Goal: Task Accomplishment & Management: Manage account settings

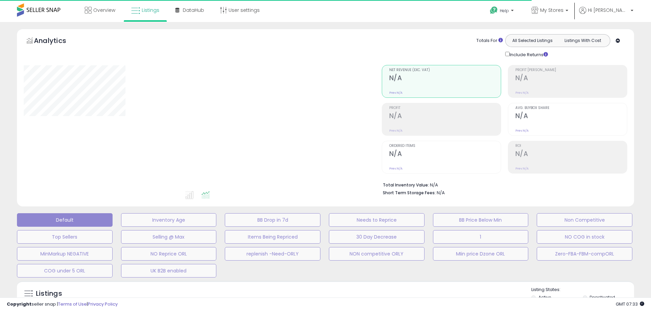
type input "**********"
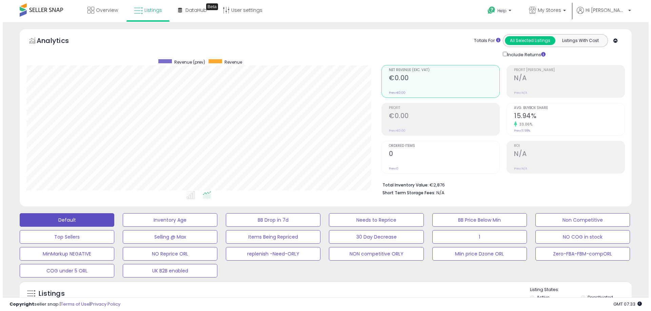
scroll to position [136, 0]
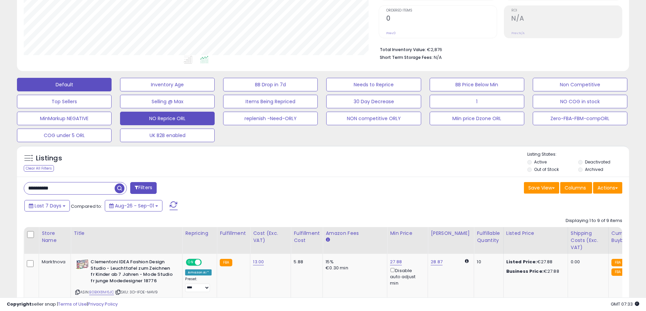
click at [178, 119] on button "NO Reprice ORL" at bounding box center [167, 119] width 95 height 14
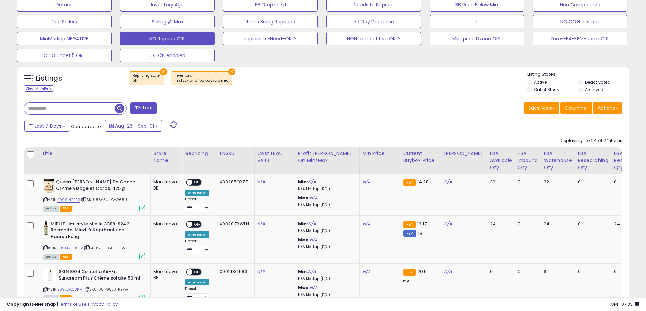
scroll to position [203, 0]
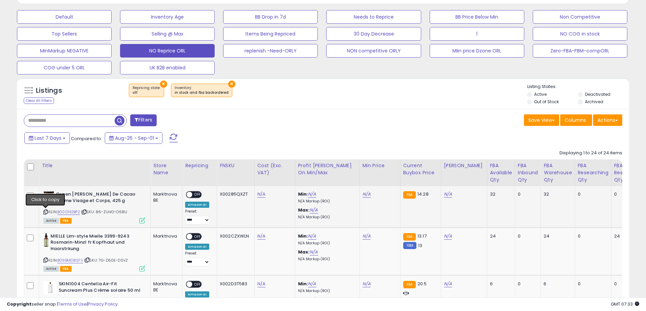
click at [45, 212] on icon at bounding box center [45, 212] width 4 height 4
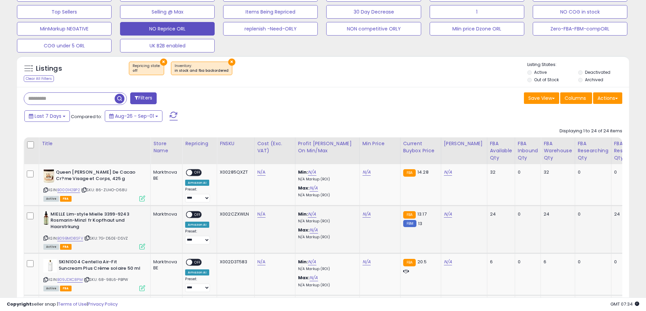
scroll to position [237, 0]
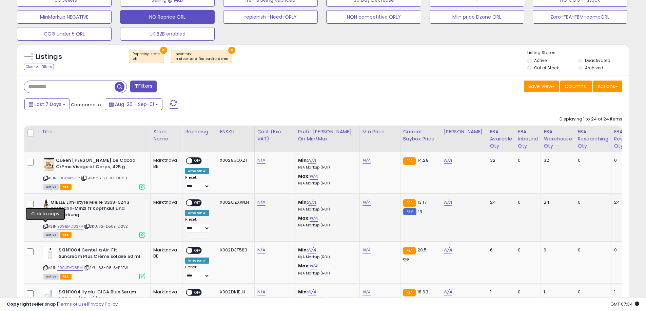
click at [47, 226] on icon at bounding box center [45, 227] width 4 height 4
click at [47, 179] on icon at bounding box center [45, 179] width 4 height 4
click at [263, 159] on link "N/A" at bounding box center [261, 160] width 8 height 7
type input "***"
drag, startPoint x: 291, startPoint y: 142, endPoint x: 245, endPoint y: 143, distance: 45.8
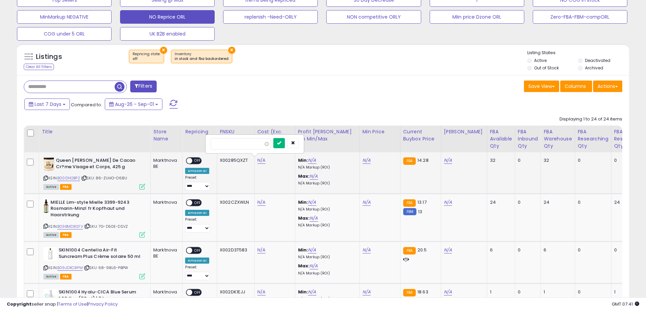
click at [256, 145] on div "***" at bounding box center [254, 144] width 88 height 12
drag, startPoint x: 242, startPoint y: 143, endPoint x: 179, endPoint y: 144, distance: 63.4
click at [281, 142] on icon "submit" at bounding box center [279, 143] width 4 height 4
click at [197, 162] on span "OFF" at bounding box center [197, 161] width 11 height 6
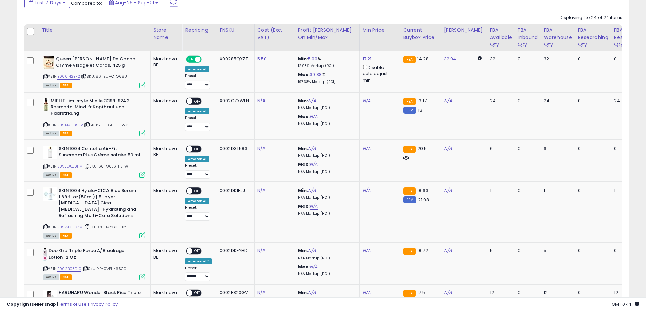
scroll to position [305, 0]
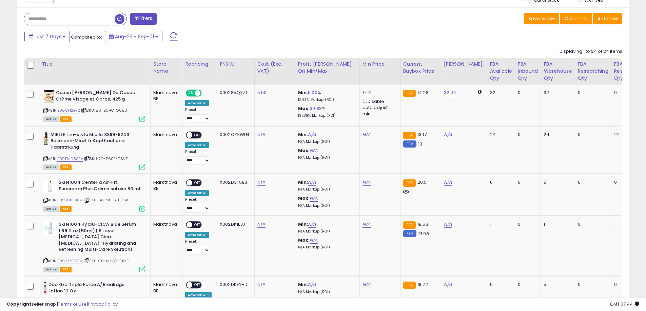
click at [175, 35] on span at bounding box center [173, 36] width 8 height 9
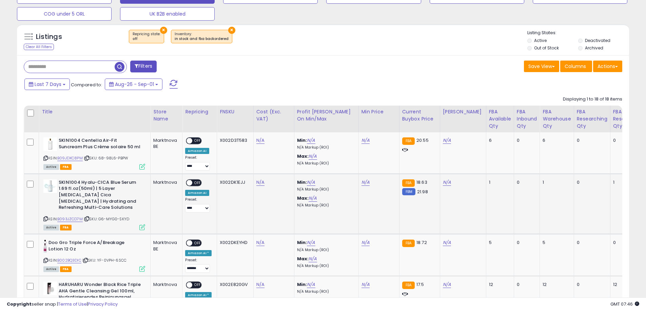
scroll to position [259, 0]
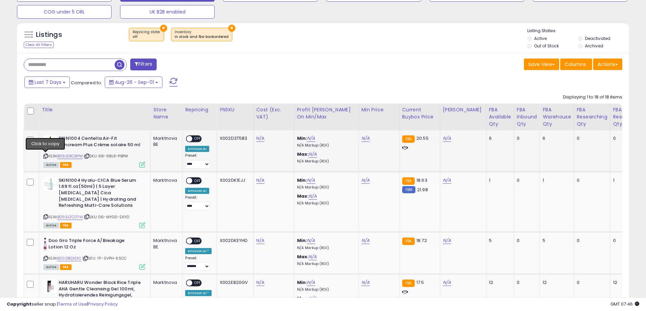
click at [46, 155] on icon at bounding box center [45, 157] width 4 height 4
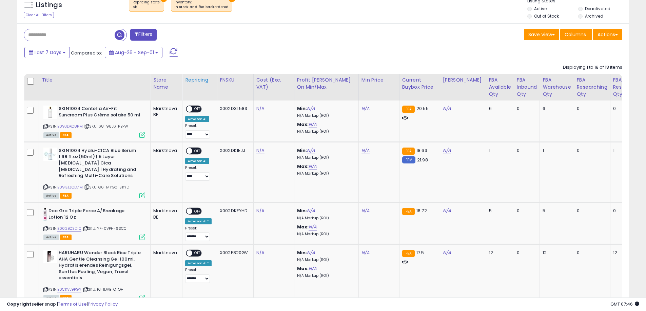
scroll to position [327, 0]
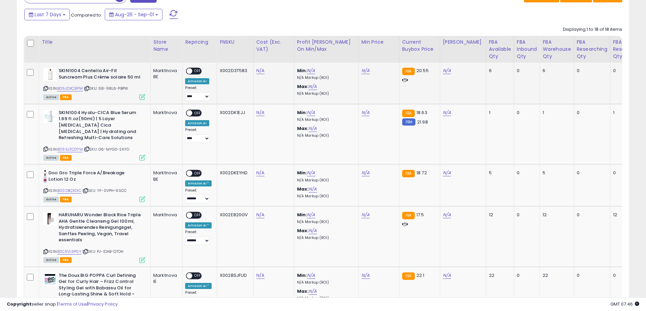
click at [46, 88] on icon at bounding box center [45, 89] width 4 height 4
click at [47, 190] on icon at bounding box center [45, 191] width 4 height 4
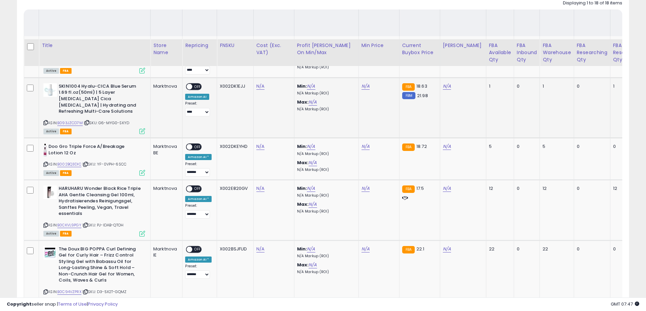
scroll to position [395, 0]
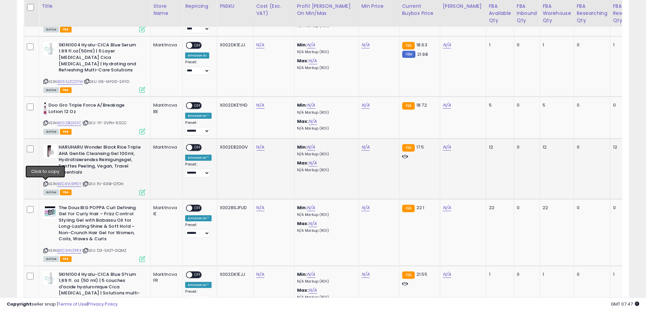
click at [45, 183] on icon at bounding box center [45, 184] width 4 height 4
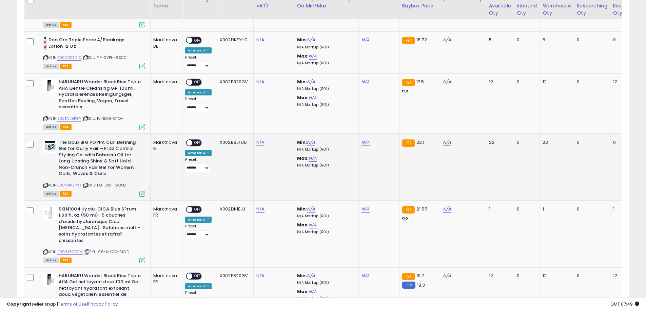
scroll to position [463, 0]
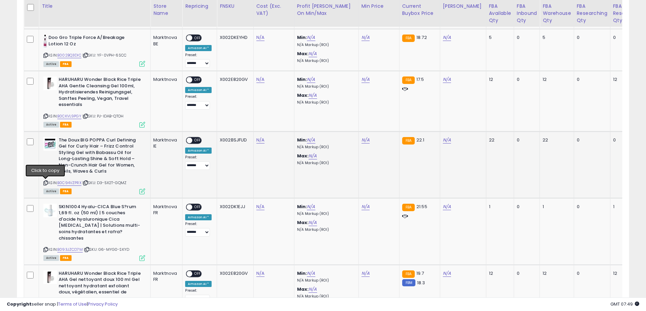
click at [46, 182] on icon at bounding box center [45, 183] width 4 height 4
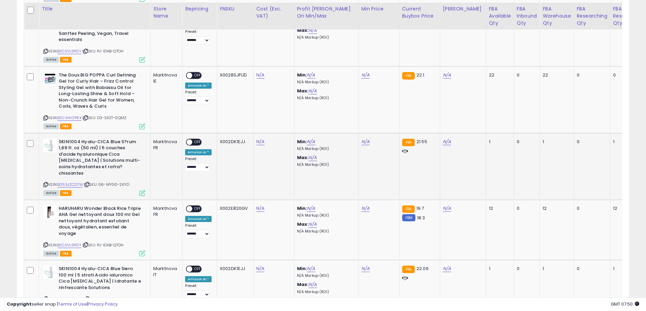
scroll to position [530, 0]
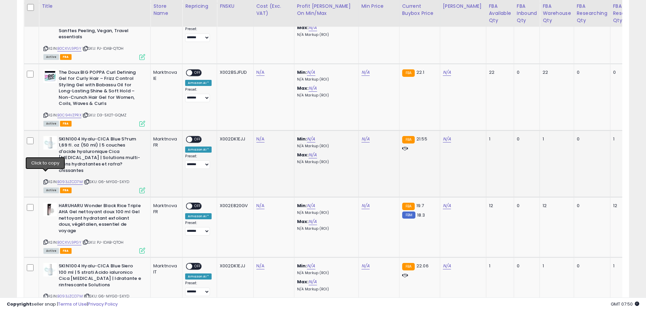
click at [46, 180] on icon at bounding box center [45, 182] width 4 height 4
click at [47, 241] on icon at bounding box center [45, 243] width 4 height 4
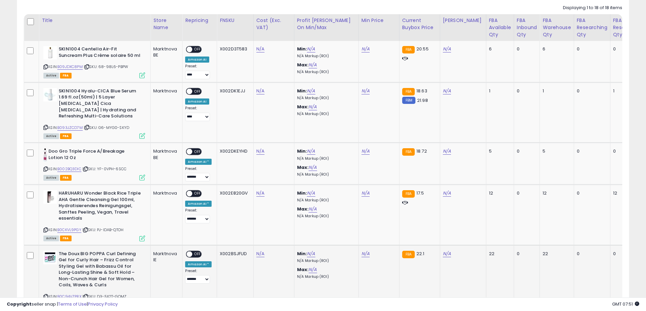
scroll to position [293, 0]
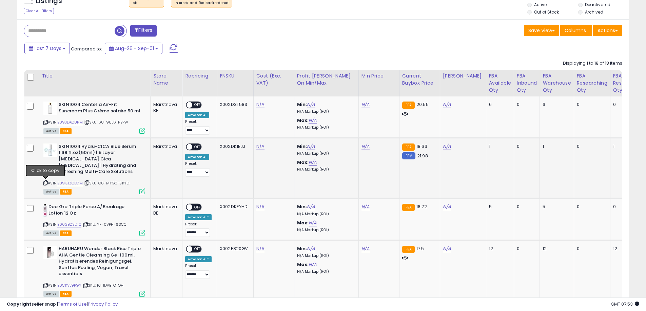
click at [45, 185] on icon at bounding box center [45, 183] width 4 height 4
click at [177, 45] on button at bounding box center [173, 49] width 17 height 14
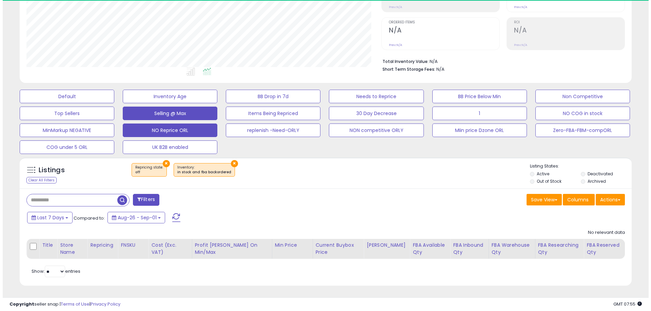
scroll to position [139, 355]
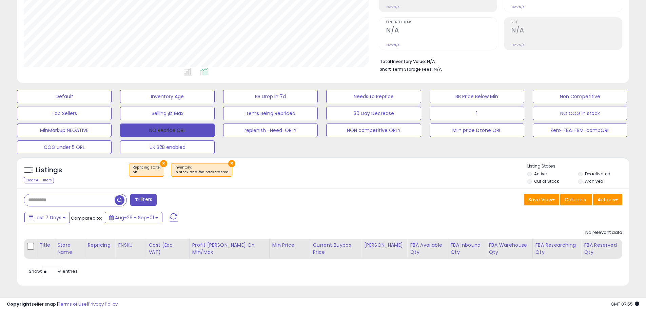
click at [174, 130] on button "NO Reprice ORL" at bounding box center [167, 131] width 95 height 14
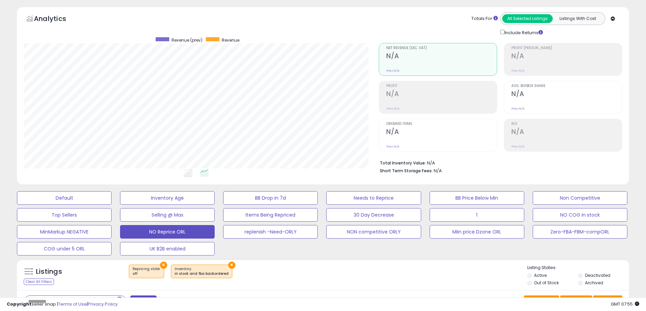
scroll to position [124, 0]
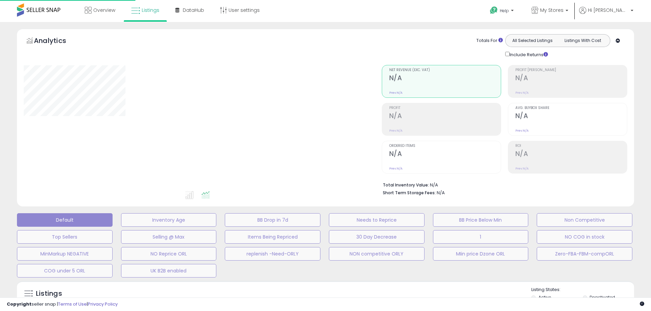
type input "**********"
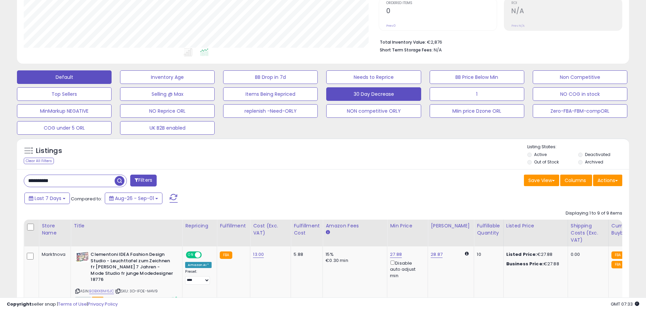
scroll to position [139, 355]
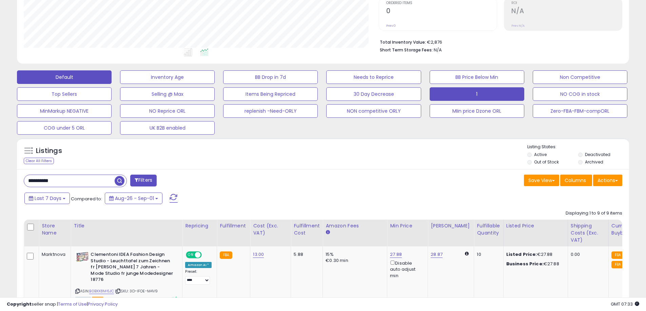
click at [451, 91] on button "1" at bounding box center [476, 94] width 95 height 14
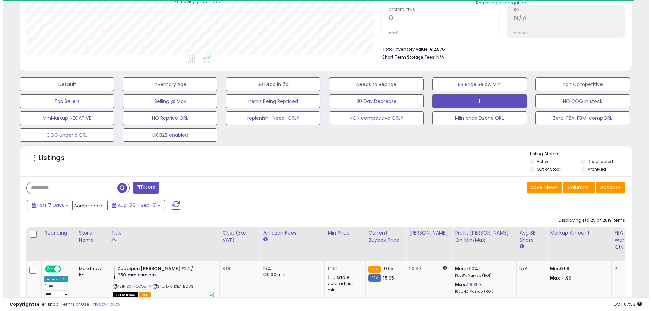
scroll to position [338710, 338494]
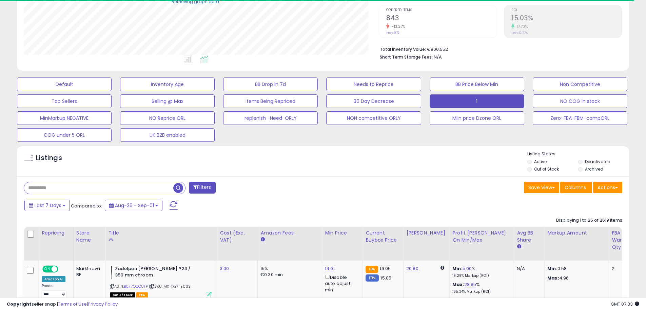
click at [66, 186] on input "text" at bounding box center [98, 188] width 149 height 12
paste input "**********"
type input "**********"
click at [209, 187] on button "Filters" at bounding box center [202, 188] width 26 height 12
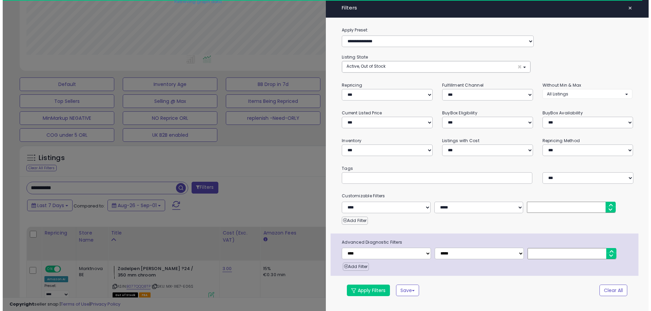
scroll to position [139, 358]
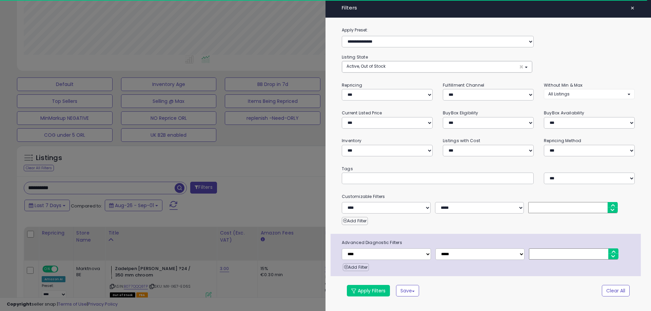
click at [265, 164] on div at bounding box center [325, 155] width 651 height 311
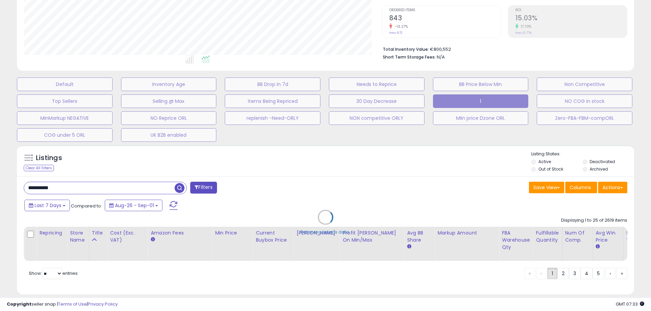
click at [82, 188] on div "Retrieving listings data.." at bounding box center [325, 222] width 627 height 161
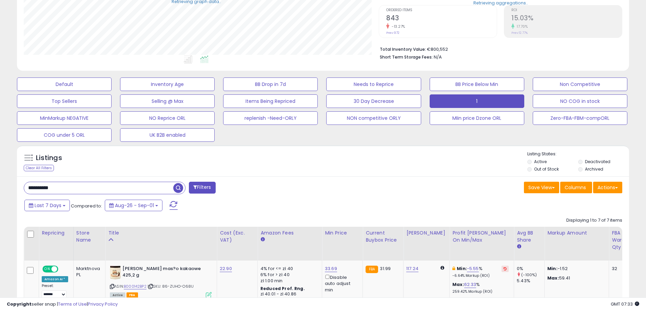
scroll to position [338710, 338494]
click at [67, 188] on input "**********" at bounding box center [98, 188] width 149 height 12
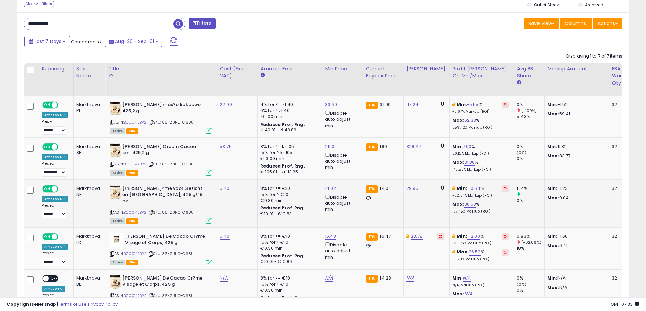
scroll to position [305, 0]
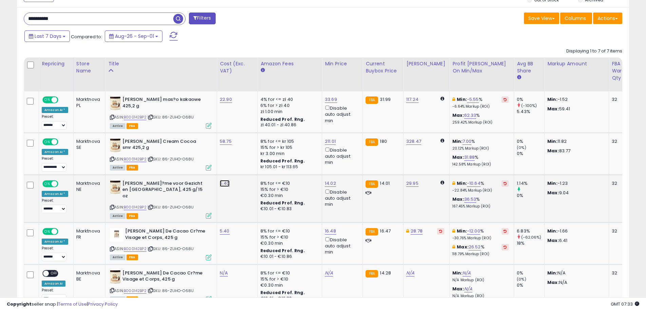
click at [221, 186] on link "5.40" at bounding box center [225, 183] width 10 height 7
drag, startPoint x: 195, startPoint y: 166, endPoint x: 147, endPoint y: 170, distance: 48.6
click at [147, 170] on tbody "ON OFF Amazon AI * Preset: **** ******* Success Error Marktnova PL" at bounding box center [545, 240] width 1042 height 299
click at [244, 165] on icon "submit" at bounding box center [242, 166] width 4 height 4
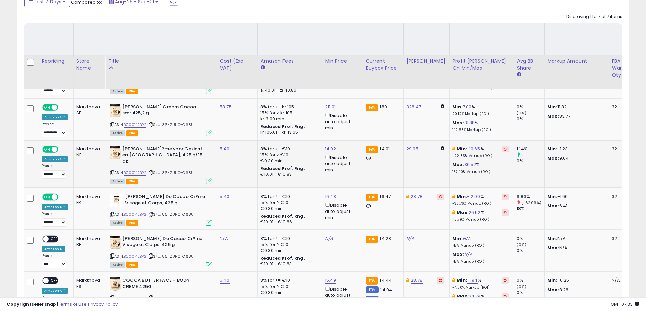
scroll to position [407, 0]
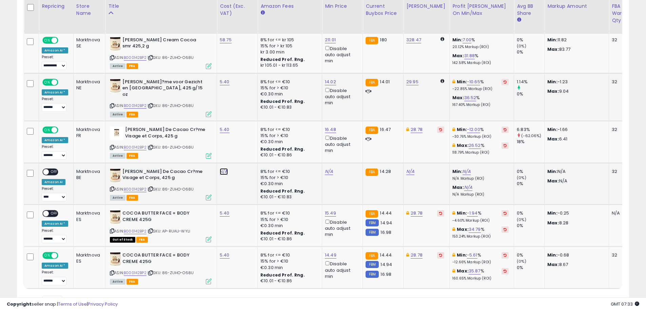
click at [221, 171] on link "N/A" at bounding box center [224, 171] width 8 height 7
type input "****"
drag, startPoint x: 252, startPoint y: 157, endPoint x: 157, endPoint y: 172, distance: 96.4
click at [247, 159] on button "submit" at bounding box center [242, 154] width 12 height 10
click at [55, 171] on span "OFF" at bounding box center [54, 172] width 11 height 6
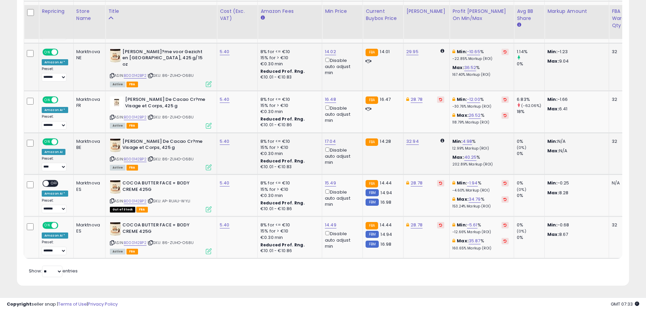
scroll to position [442, 0]
click at [53, 181] on span "OFF" at bounding box center [54, 184] width 11 height 6
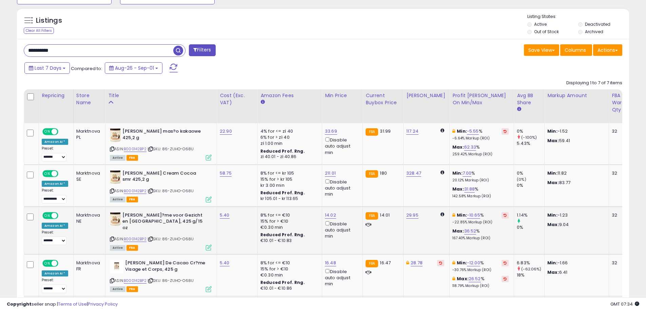
scroll to position [205, 0]
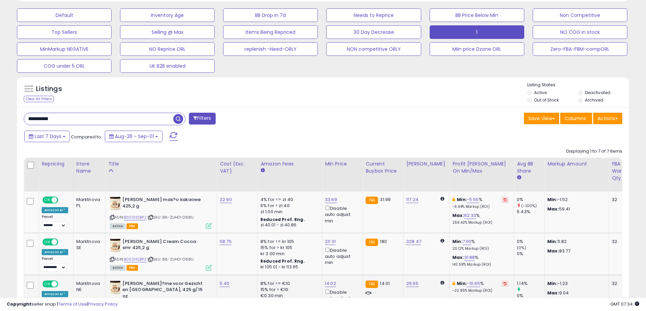
drag, startPoint x: 89, startPoint y: 118, endPoint x: 0, endPoint y: 118, distance: 89.5
click at [0, 118] on div "**********" at bounding box center [323, 180] width 646 height 726
paste input "text"
type input "**********"
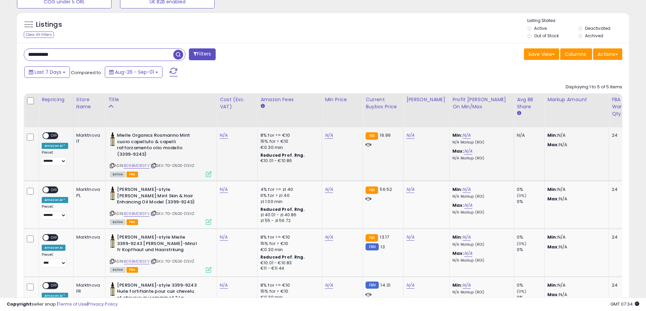
scroll to position [253, 0]
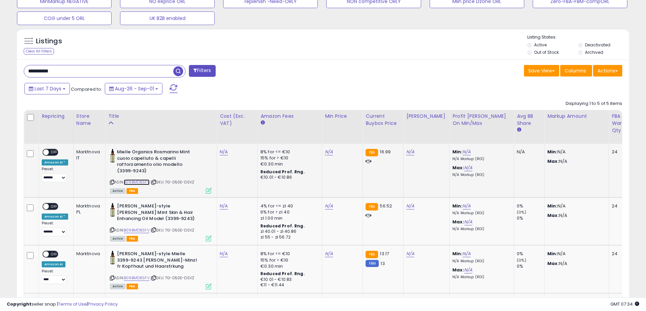
click at [132, 180] on link "B09BMD8SFV" at bounding box center [137, 183] width 26 height 6
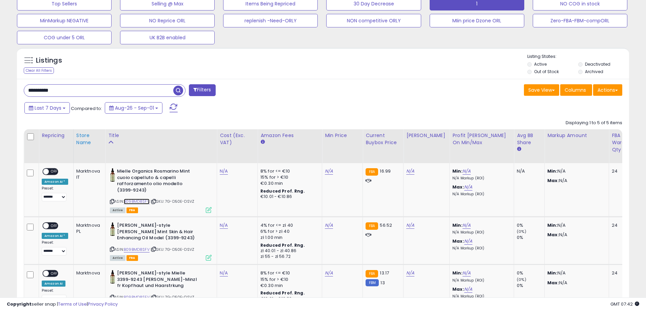
scroll to position [219, 0]
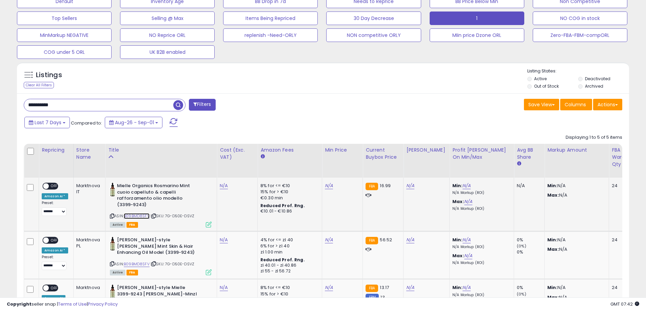
click at [134, 217] on link "B09BMD8SFV" at bounding box center [137, 216] width 26 height 6
click at [224, 187] on link "N/A" at bounding box center [224, 186] width 8 height 7
drag, startPoint x: 216, startPoint y: 168, endPoint x: 161, endPoint y: 166, distance: 54.6
click at [161, 166] on table "Repricing Store Name" at bounding box center [545, 290] width 1042 height 292
type input "***"
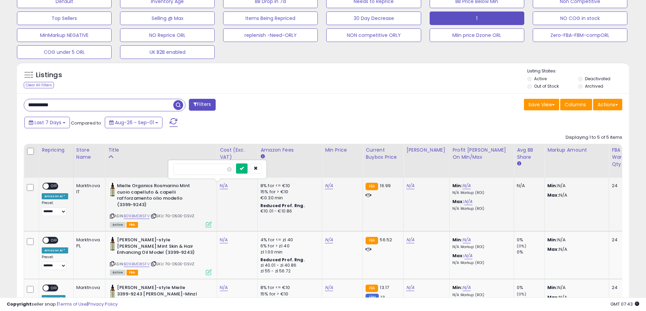
click at [244, 169] on icon "submit" at bounding box center [242, 168] width 4 height 4
click at [54, 185] on span "OFF" at bounding box center [54, 187] width 11 height 6
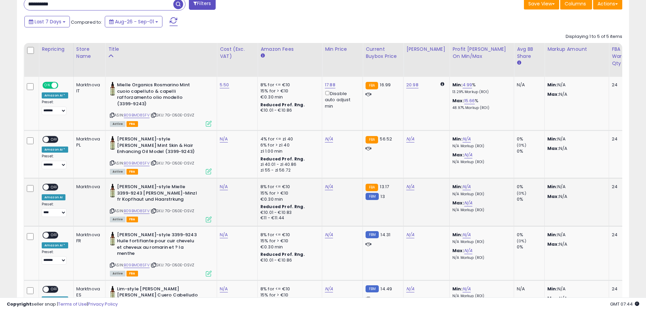
scroll to position [321, 0]
click at [227, 186] on div "N/A" at bounding box center [236, 186] width 33 height 6
click at [221, 186] on link "N/A" at bounding box center [224, 186] width 8 height 7
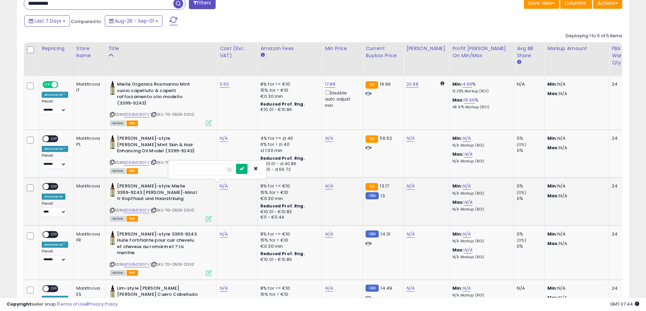
type input "***"
click at [244, 167] on icon "submit" at bounding box center [242, 169] width 4 height 4
click at [53, 187] on span "OFF" at bounding box center [54, 187] width 11 height 6
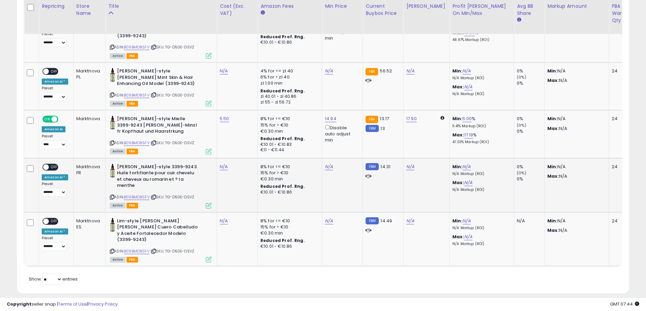
scroll to position [388, 0]
click at [225, 168] on link "N/A" at bounding box center [224, 166] width 8 height 7
type input "***"
drag, startPoint x: 251, startPoint y: 150, endPoint x: 197, endPoint y: 155, distance: 54.7
click at [244, 150] on icon "submit" at bounding box center [242, 149] width 4 height 4
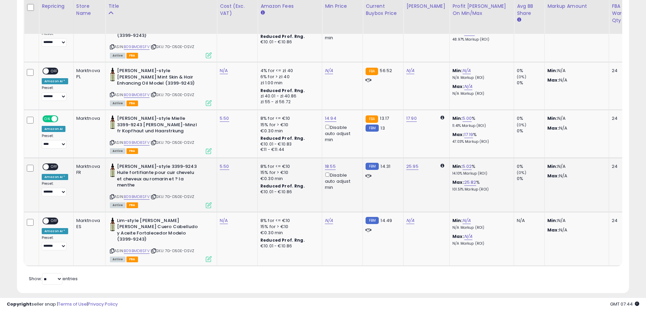
click at [52, 167] on span "OFF" at bounding box center [54, 167] width 11 height 6
click at [226, 218] on link "N/A" at bounding box center [224, 221] width 8 height 7
type input "***"
drag, startPoint x: 250, startPoint y: 198, endPoint x: 208, endPoint y: 204, distance: 42.4
click at [244, 199] on icon "submit" at bounding box center [242, 197] width 4 height 4
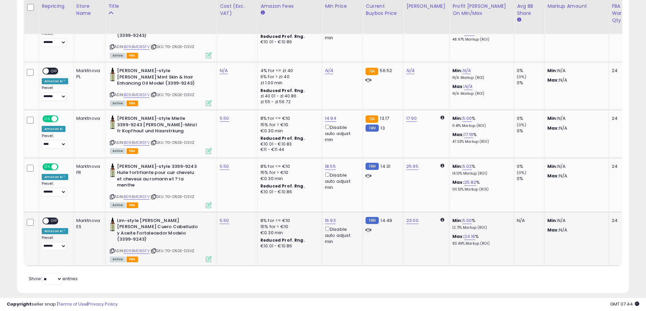
click at [53, 218] on span "OFF" at bounding box center [54, 221] width 11 height 6
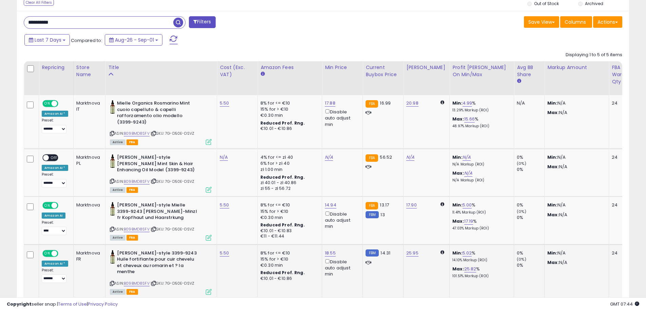
scroll to position [287, 0]
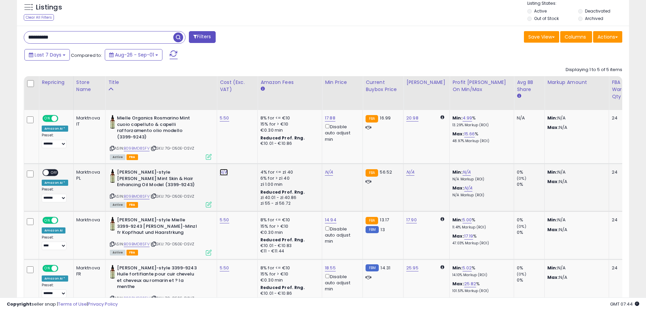
click at [223, 173] on link "N/A" at bounding box center [224, 172] width 8 height 7
type input "**"
click at [247, 155] on button "submit" at bounding box center [242, 155] width 12 height 10
click at [53, 172] on span "OFF" at bounding box center [54, 173] width 11 height 6
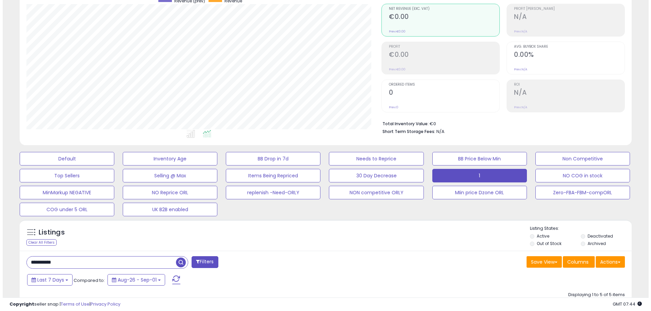
scroll to position [102, 0]
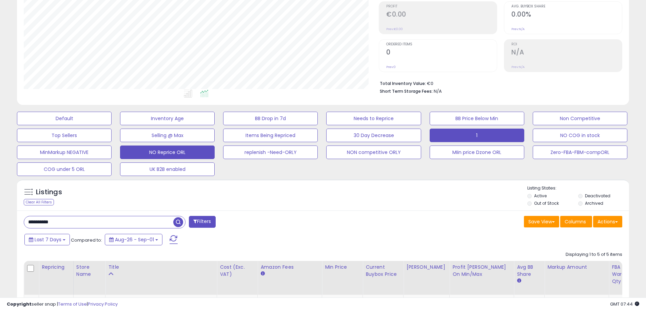
click at [174, 153] on button "NO Reprice ORL" at bounding box center [167, 153] width 95 height 14
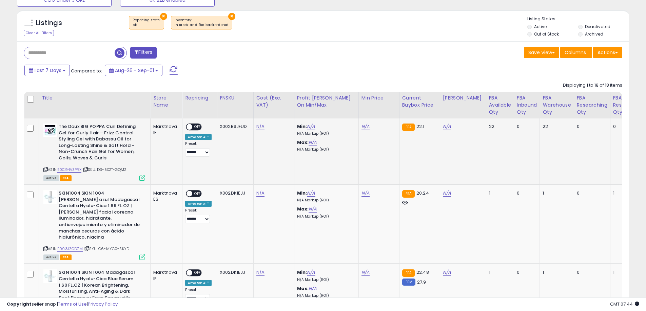
scroll to position [139, 355]
click at [45, 168] on icon at bounding box center [45, 170] width 4 height 4
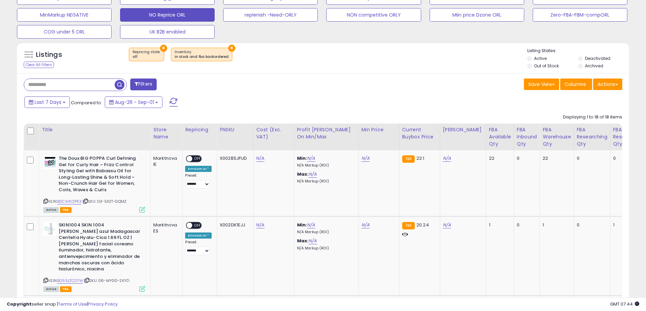
scroll to position [169, 0]
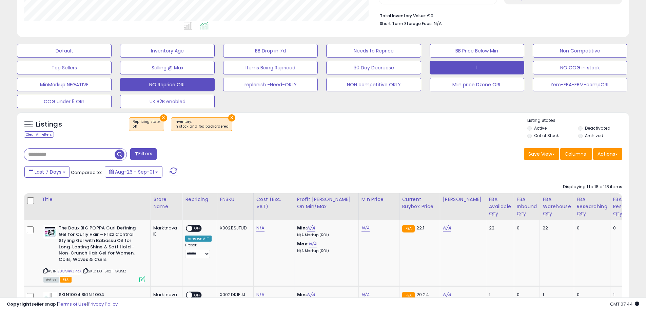
click at [473, 68] on button "1" at bounding box center [476, 68] width 95 height 14
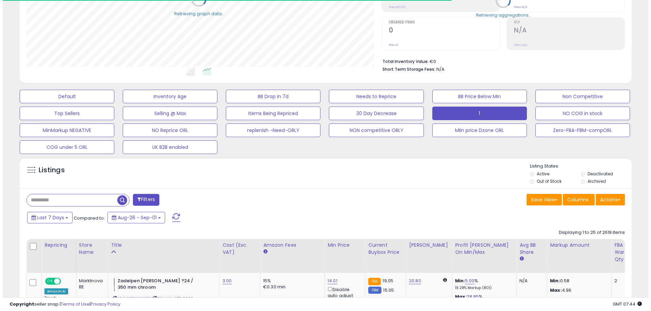
scroll to position [338710, 338494]
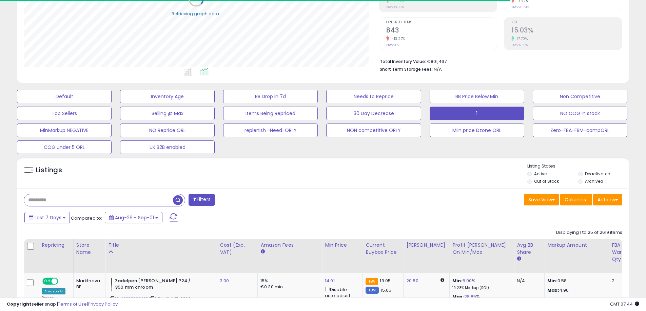
click at [61, 202] on input "text" at bounding box center [98, 200] width 149 height 12
paste input "**********"
type input "**********"
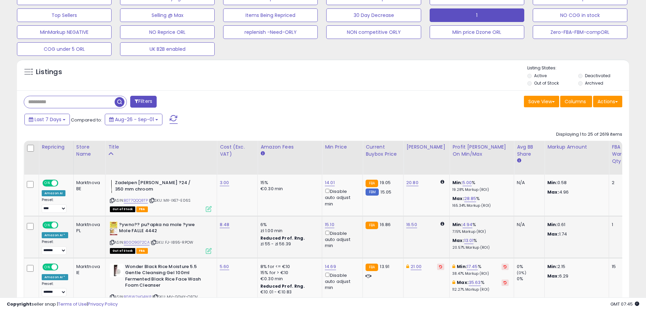
scroll to position [225, 0]
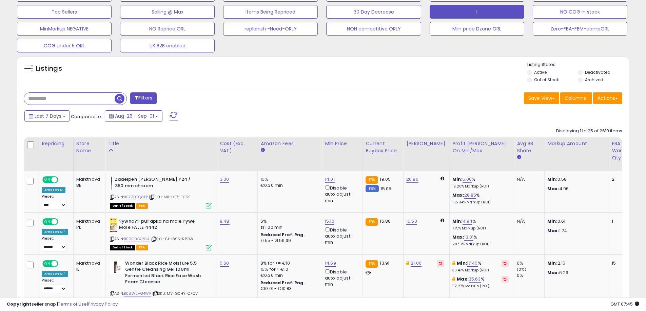
click at [61, 97] on input "text" at bounding box center [69, 99] width 90 height 12
paste input "**********"
type input "**********"
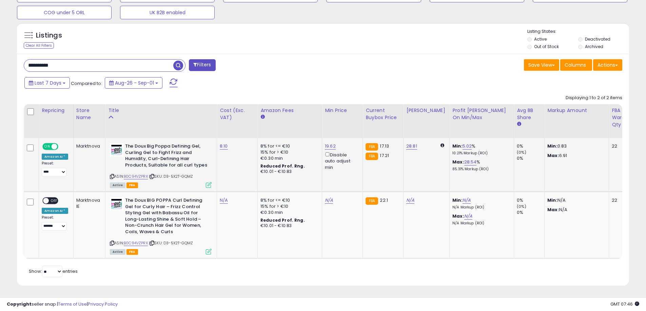
scroll to position [264, 0]
click at [223, 143] on link "8.10" at bounding box center [224, 146] width 8 height 7
drag, startPoint x: 199, startPoint y: 125, endPoint x: 161, endPoint y: 124, distance: 37.6
click at [161, 124] on table "Repricing Store Name" at bounding box center [545, 181] width 1042 height 155
click at [243, 127] on icon "submit" at bounding box center [241, 129] width 4 height 4
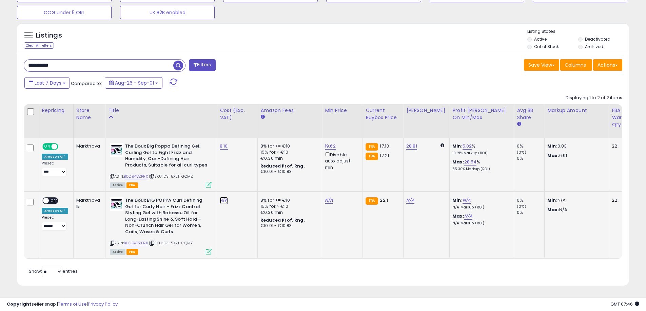
click at [222, 198] on link "N/A" at bounding box center [224, 200] width 8 height 7
type input "****"
click at [244, 181] on icon "submit" at bounding box center [242, 183] width 4 height 4
click at [56, 198] on span "OFF" at bounding box center [54, 201] width 11 height 6
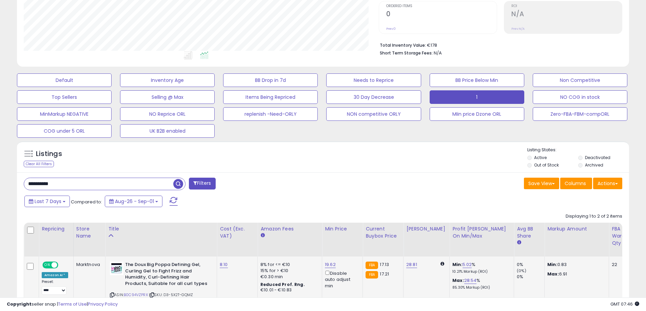
scroll to position [128, 0]
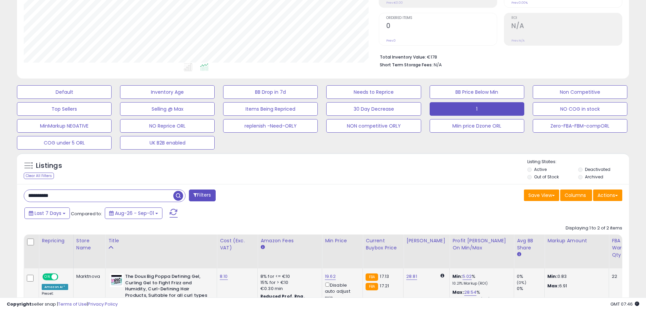
drag, startPoint x: 70, startPoint y: 197, endPoint x: 0, endPoint y: 188, distance: 70.7
click at [0, 198] on div "**********" at bounding box center [323, 168] width 646 height 548
paste input "text"
type input "**********"
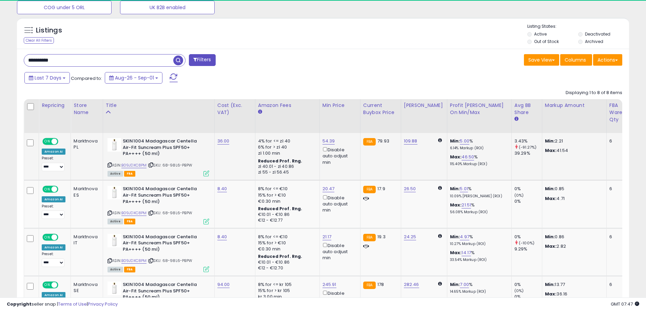
scroll to position [139, 355]
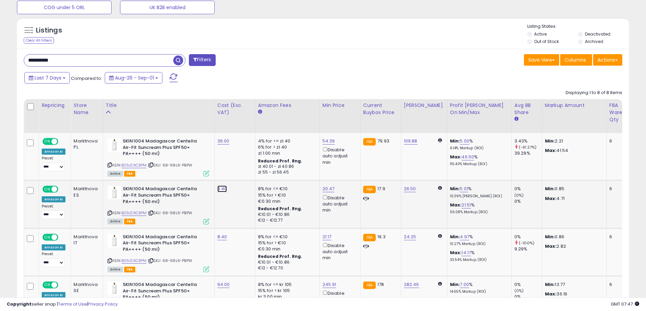
click at [220, 189] on link "8.40" at bounding box center [222, 189] width 10 height 7
drag, startPoint x: 196, startPoint y: 171, endPoint x: 165, endPoint y: 173, distance: 31.3
click at [242, 171] on icon "submit" at bounding box center [240, 171] width 4 height 4
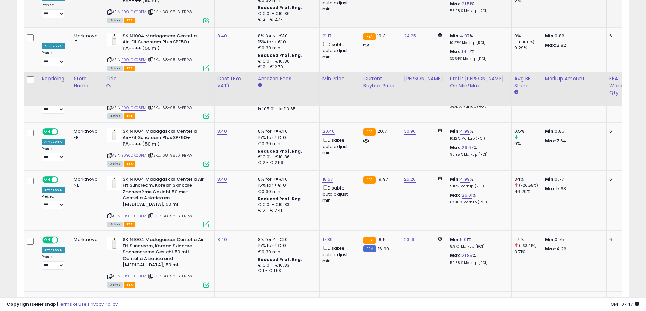
scroll to position [545, 0]
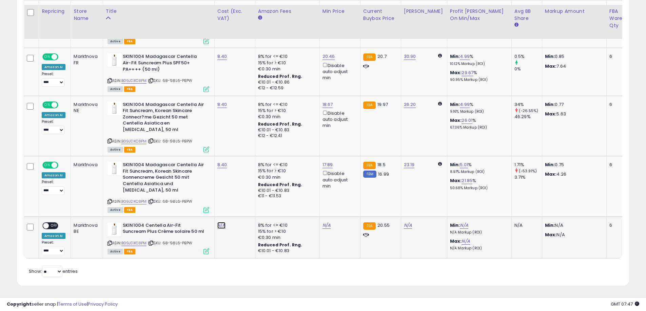
click at [218, 222] on link "N/A" at bounding box center [221, 225] width 8 height 7
type input "****"
click at [245, 205] on button "submit" at bounding box center [240, 208] width 12 height 10
click at [59, 223] on div "ON OFF Amazon AI Preset: **** ******* Success Error" at bounding box center [54, 239] width 24 height 33
click at [57, 223] on span "OFF" at bounding box center [54, 226] width 11 height 6
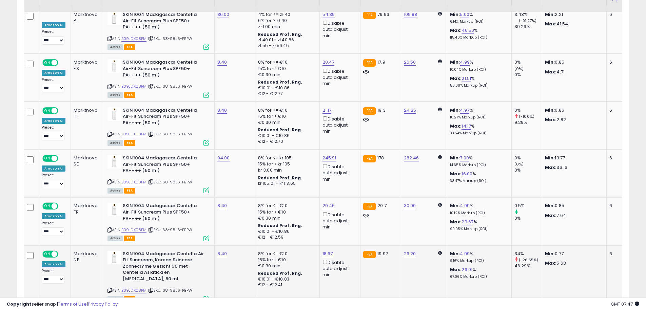
scroll to position [308, 0]
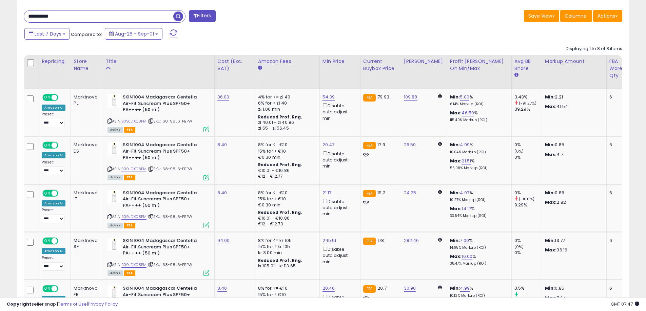
drag, startPoint x: 103, startPoint y: 16, endPoint x: 25, endPoint y: 18, distance: 78.0
click at [25, 18] on input "**********" at bounding box center [98, 17] width 149 height 12
paste input "text"
type input "**********"
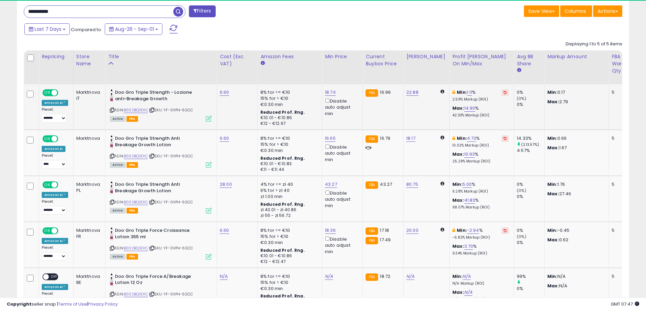
scroll to position [139, 355]
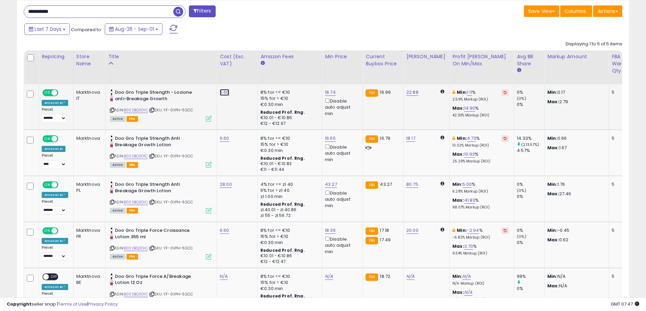
click at [223, 91] on link "6.60" at bounding box center [224, 92] width 9 height 7
type input "****"
drag, startPoint x: 191, startPoint y: 76, endPoint x: 159, endPoint y: 78, distance: 32.3
click at [159, 78] on table "Repricing Store Name" at bounding box center [545, 180] width 1042 height 260
click at [244, 74] on icon "submit" at bounding box center [242, 75] width 4 height 4
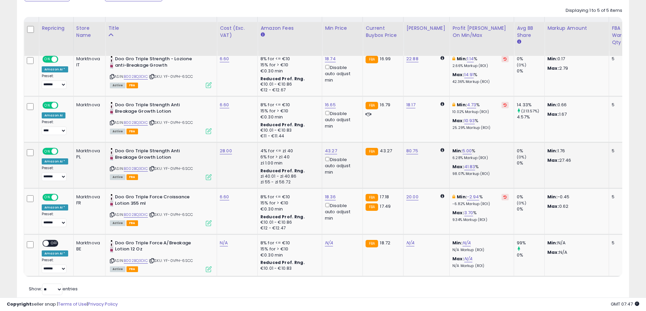
scroll to position [369, 0]
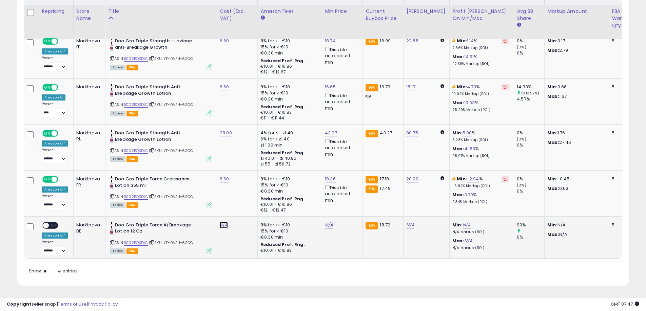
click at [220, 222] on link "N/A" at bounding box center [224, 225] width 8 height 7
type input "****"
click at [247, 203] on button "submit" at bounding box center [242, 208] width 12 height 10
click at [54, 223] on span "OFF" at bounding box center [54, 226] width 11 height 6
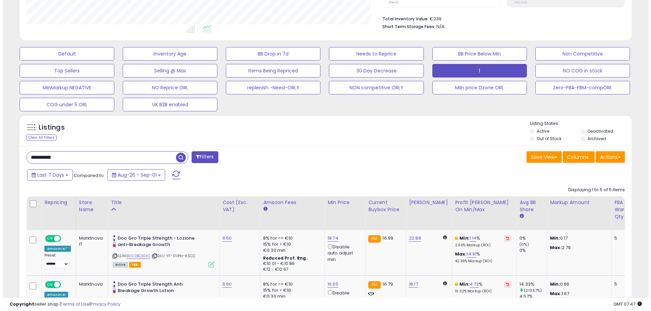
scroll to position [132, 0]
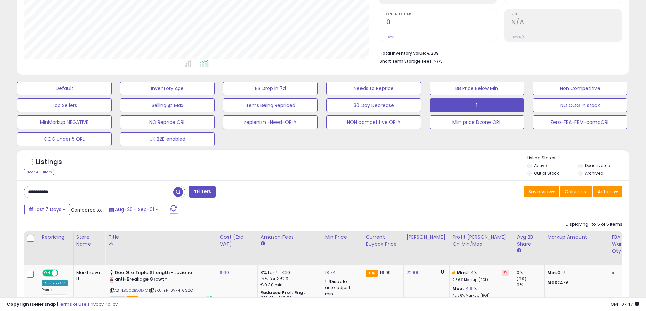
drag, startPoint x: 20, startPoint y: 197, endPoint x: 0, endPoint y: 187, distance: 22.0
paste input "text"
type input "**********"
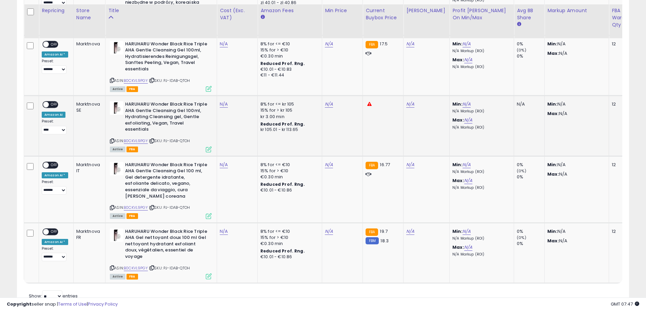
scroll to position [493, 0]
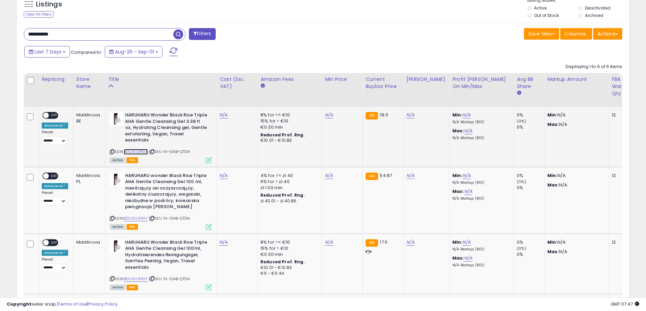
click at [135, 149] on link "B0CKVL9PGY" at bounding box center [136, 152] width 24 height 6
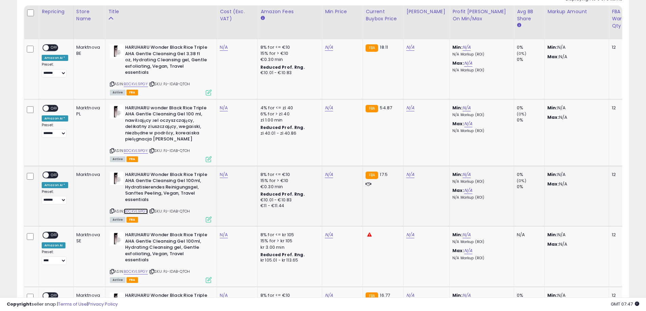
click at [138, 209] on link "B0CKVL9PGY" at bounding box center [136, 212] width 24 height 6
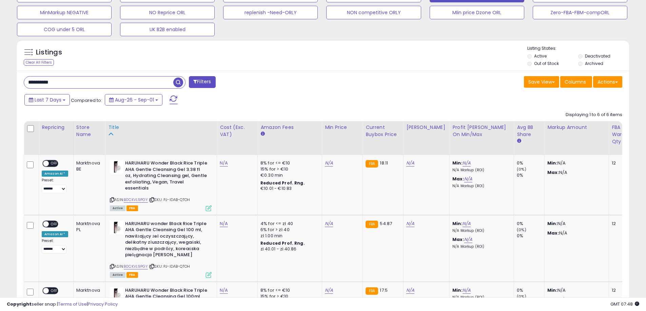
scroll to position [222, 0]
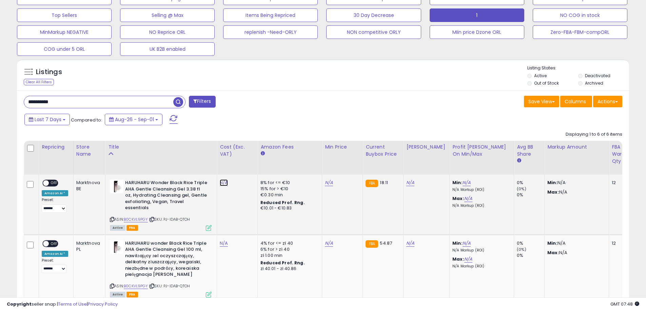
click at [223, 183] on link "N/A" at bounding box center [224, 183] width 8 height 7
drag, startPoint x: 205, startPoint y: 168, endPoint x: 199, endPoint y: 164, distance: 6.4
type input "***"
click at [247, 168] on button "submit" at bounding box center [242, 166] width 12 height 10
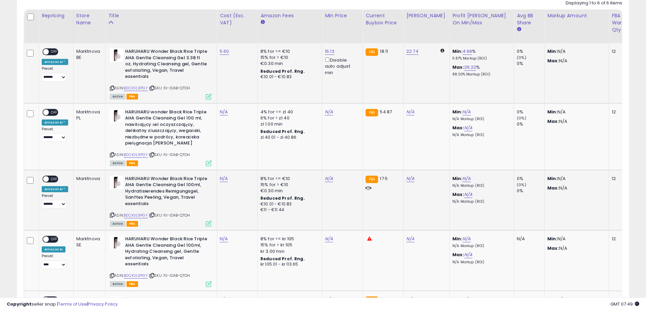
scroll to position [357, 0]
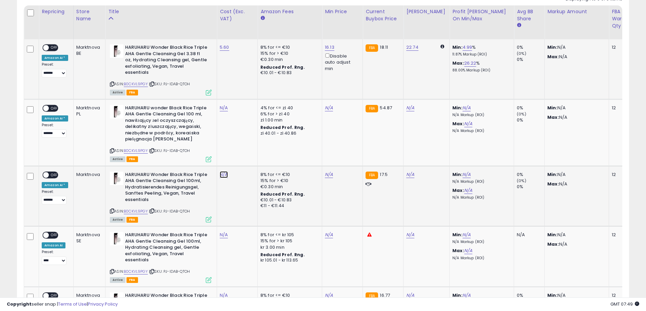
click at [223, 171] on link "N/A" at bounding box center [224, 174] width 8 height 7
type input "***"
click at [247, 149] on button "submit" at bounding box center [242, 151] width 12 height 10
click at [56, 47] on span "OFF" at bounding box center [54, 48] width 11 height 6
click at [54, 172] on span "OFF" at bounding box center [54, 175] width 11 height 6
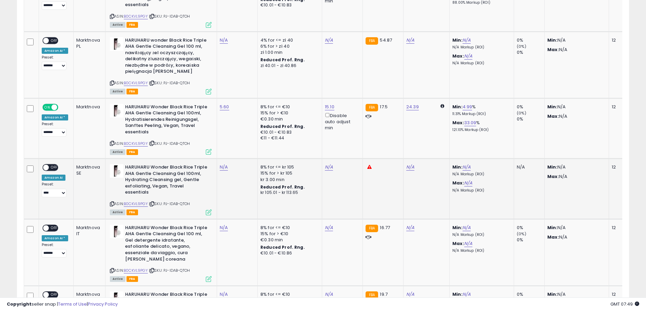
scroll to position [459, 0]
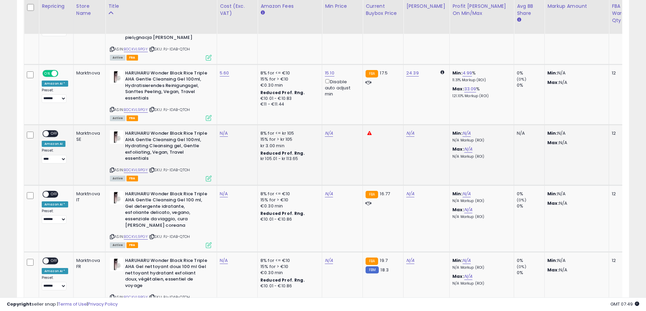
click at [220, 125] on td "N/A" at bounding box center [237, 155] width 41 height 60
click at [223, 191] on link "N/A" at bounding box center [224, 194] width 8 height 7
type input "***"
click at [244, 163] on icon "submit" at bounding box center [242, 164] width 4 height 4
click at [54, 191] on span "OFF" at bounding box center [54, 194] width 11 height 6
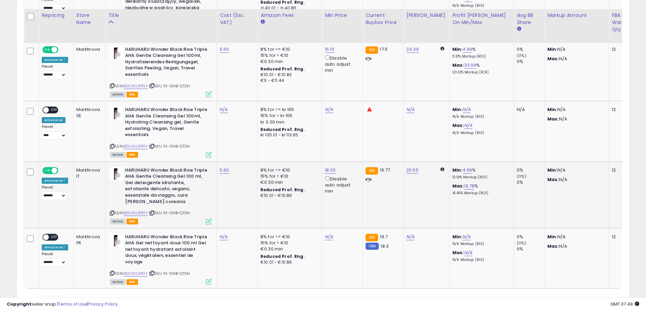
scroll to position [493, 0]
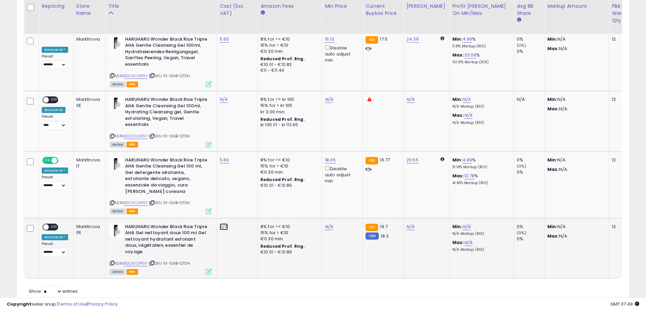
click at [222, 224] on link "N/A" at bounding box center [224, 227] width 8 height 7
type input "***"
drag, startPoint x: 252, startPoint y: 190, endPoint x: 178, endPoint y: 199, distance: 74.7
click at [244, 191] on icon "submit" at bounding box center [242, 190] width 4 height 4
click at [56, 224] on span "OFF" at bounding box center [54, 227] width 11 height 6
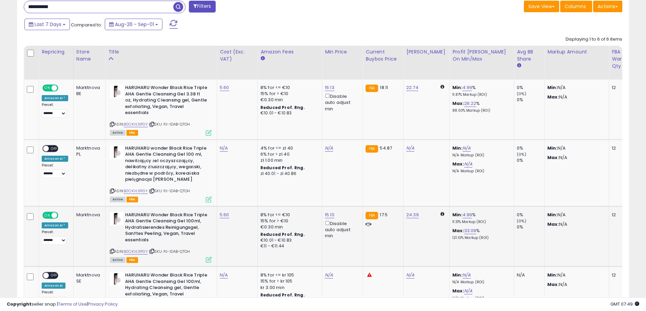
scroll to position [357, 0]
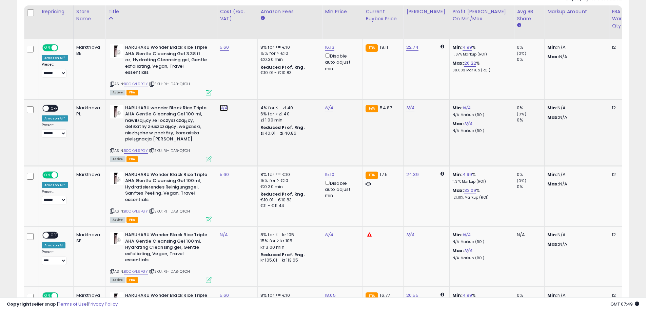
click at [223, 105] on link "N/A" at bounding box center [224, 108] width 8 height 7
type input "**"
click at [244, 82] on icon "submit" at bounding box center [242, 84] width 4 height 4
click at [58, 105] on span "OFF" at bounding box center [54, 108] width 11 height 6
click at [221, 232] on link "N/A" at bounding box center [224, 235] width 8 height 7
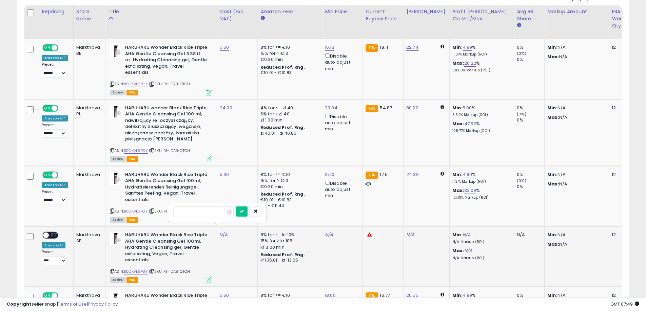
type input "**"
click at [244, 211] on icon "submit" at bounding box center [242, 211] width 4 height 4
click at [57, 233] on span "OFF" at bounding box center [54, 236] width 11 height 6
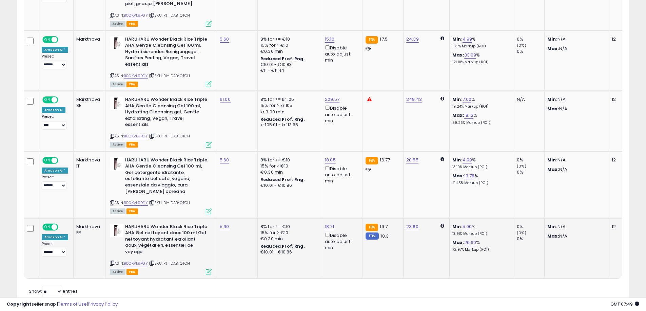
scroll to position [256, 0]
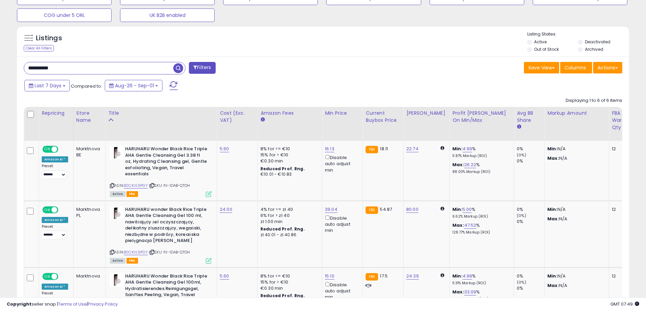
drag, startPoint x: 47, startPoint y: 68, endPoint x: 0, endPoint y: 68, distance: 47.1
click at [0, 70] on div "**********" at bounding box center [323, 167] width 646 height 802
paste input "text"
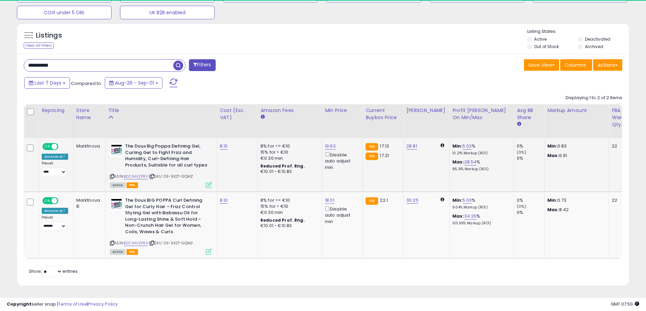
scroll to position [139, 355]
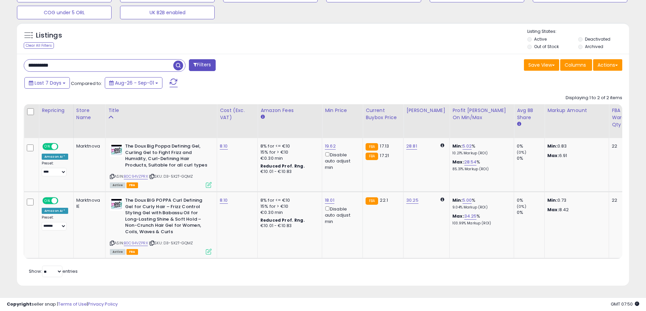
drag, startPoint x: 94, startPoint y: 60, endPoint x: 0, endPoint y: 54, distance: 94.1
click at [0, 61] on div "**********" at bounding box center [323, 37] width 646 height 548
paste input "text"
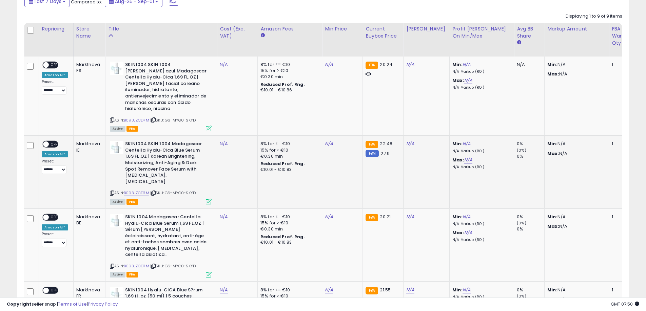
scroll to position [346, 0]
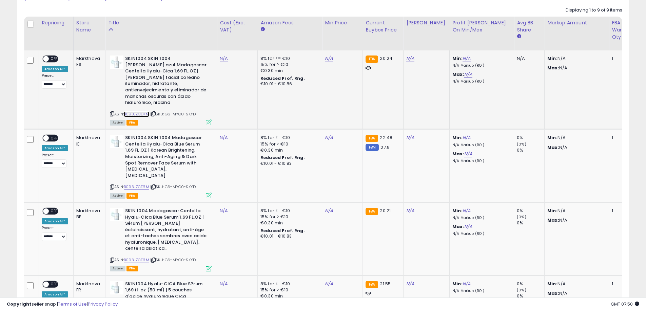
click at [133, 111] on link "B093JZCD7M" at bounding box center [136, 114] width 25 height 6
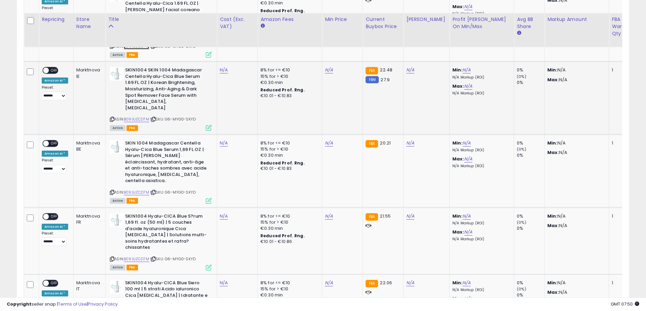
scroll to position [482, 0]
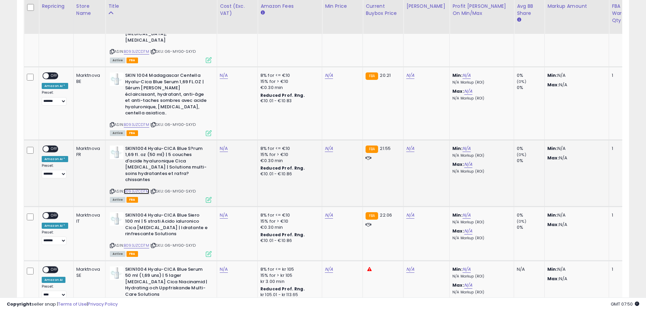
click at [135, 189] on link "B093JZCD7M" at bounding box center [136, 192] width 25 height 6
click at [111, 123] on icon at bounding box center [112, 125] width 4 height 4
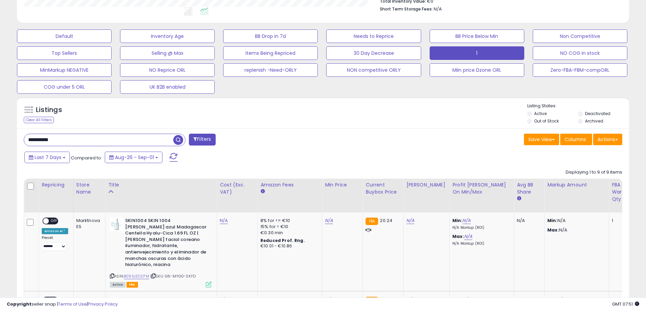
scroll to position [177, 0]
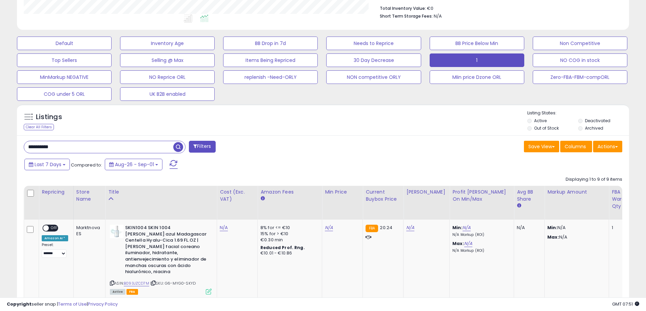
drag, startPoint x: 71, startPoint y: 148, endPoint x: 0, endPoint y: 141, distance: 71.5
paste input "text"
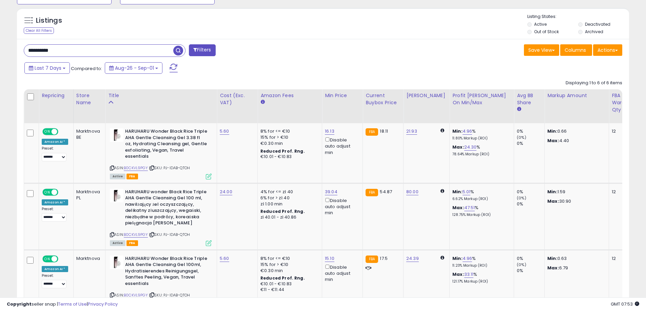
scroll to position [256, 0]
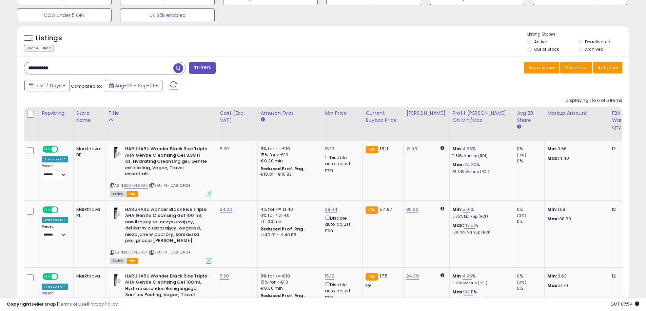
drag, startPoint x: 29, startPoint y: 71, endPoint x: 22, endPoint y: 70, distance: 7.8
click at [22, 70] on div "**********" at bounding box center [171, 69] width 304 height 14
paste input "text"
type input "**********"
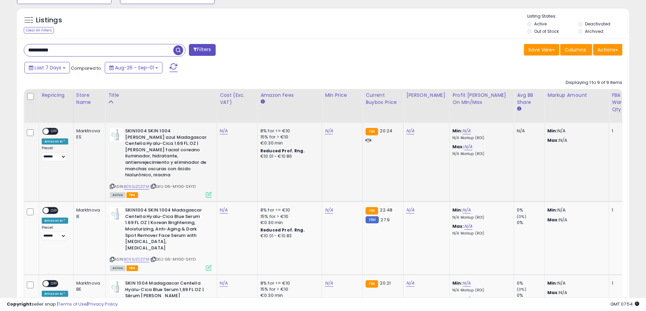
scroll to position [279, 0]
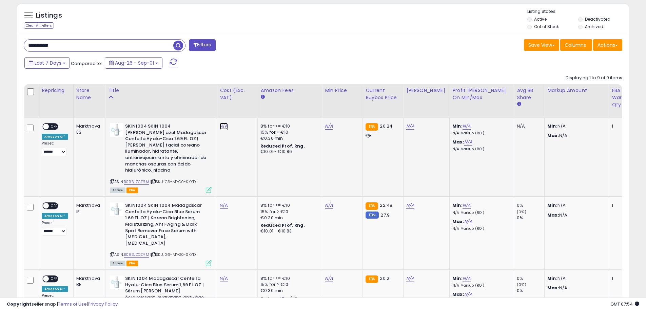
click at [225, 123] on link "N/A" at bounding box center [224, 126] width 8 height 7
drag, startPoint x: 196, startPoint y: 111, endPoint x: 180, endPoint y: 110, distance: 15.3
type input "***"
click at [247, 110] on button "submit" at bounding box center [242, 109] width 12 height 10
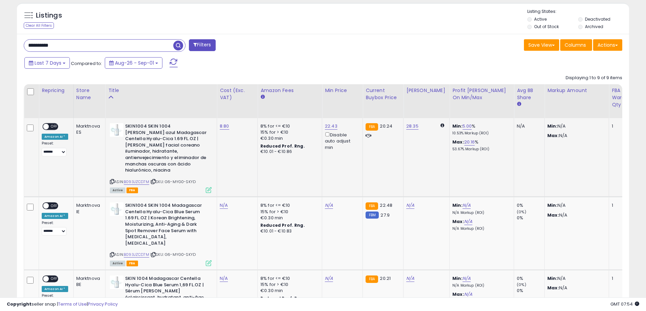
click at [56, 128] on span "OFF" at bounding box center [54, 127] width 11 height 6
click at [223, 202] on link "N/A" at bounding box center [224, 205] width 8 height 7
click at [261, 181] on button "button" at bounding box center [256, 182] width 12 height 10
click at [224, 202] on link "N/A" at bounding box center [224, 205] width 8 height 7
type input "***"
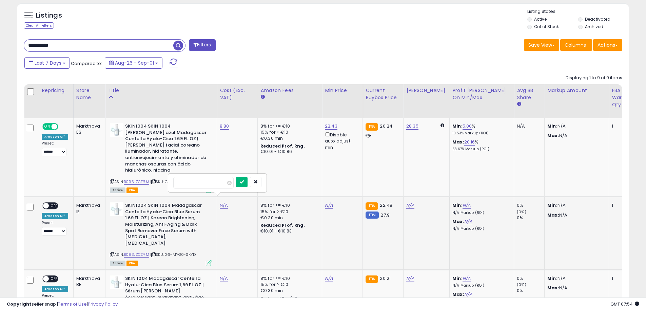
click at [246, 183] on button "submit" at bounding box center [242, 182] width 12 height 10
click at [55, 203] on div "ON OFF" at bounding box center [50, 206] width 16 height 7
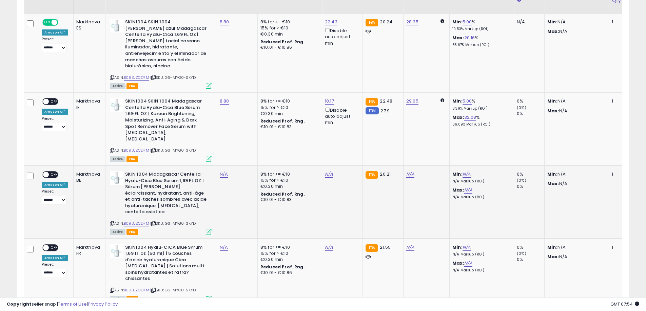
scroll to position [414, 0]
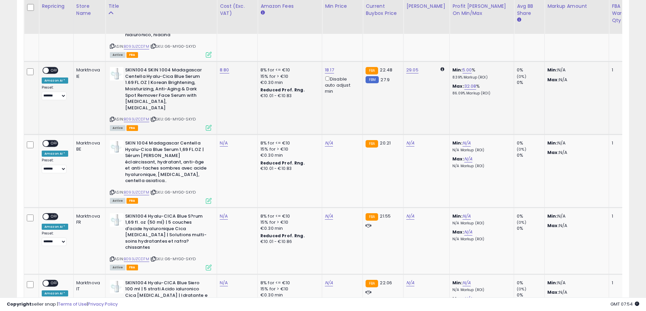
click at [54, 68] on span "OFF" at bounding box center [54, 71] width 11 height 6
click at [221, 140] on link "N/A" at bounding box center [224, 143] width 8 height 7
type input "***"
click at [244, 112] on icon "submit" at bounding box center [242, 113] width 4 height 4
click at [55, 141] on span "OFF" at bounding box center [54, 144] width 11 height 6
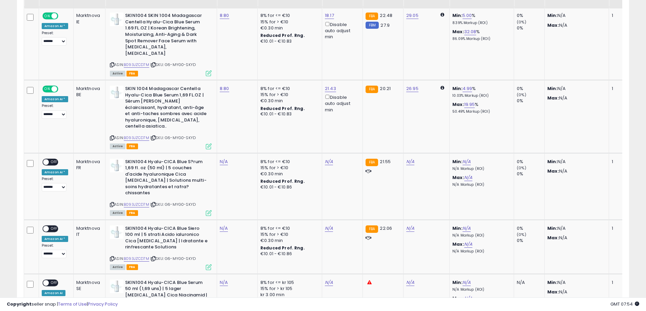
scroll to position [482, 0]
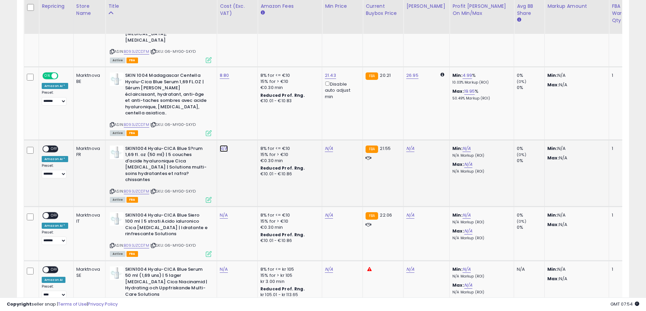
click at [221, 145] on link "N/A" at bounding box center [224, 148] width 8 height 7
type input "***"
click at [247, 112] on button "submit" at bounding box center [242, 112] width 12 height 10
click at [56, 146] on span "OFF" at bounding box center [54, 149] width 11 height 6
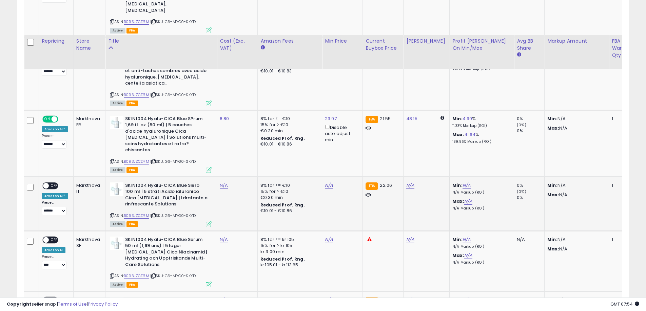
scroll to position [550, 0]
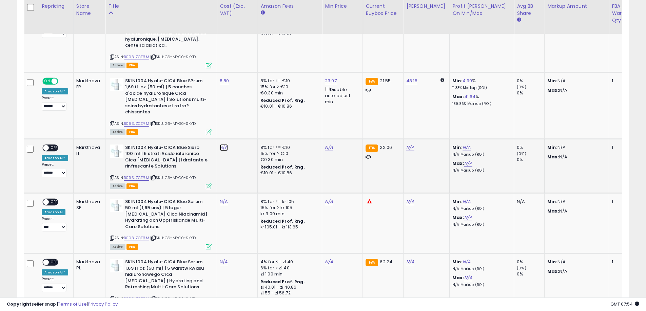
click at [221, 144] on link "N/A" at bounding box center [224, 147] width 8 height 7
type input "***"
click at [247, 108] on button "submit" at bounding box center [242, 105] width 12 height 10
click at [55, 145] on span "OFF" at bounding box center [54, 148] width 11 height 6
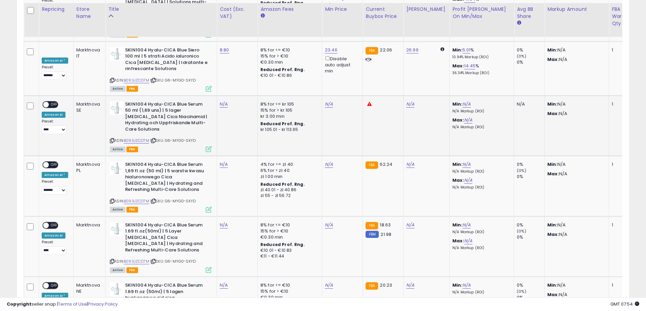
scroll to position [651, 0]
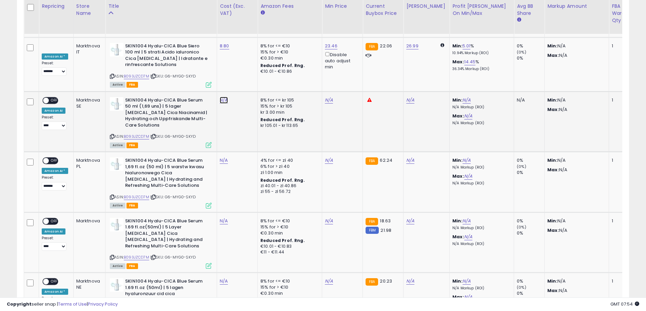
click at [222, 97] on link "N/A" at bounding box center [224, 100] width 8 height 7
type input "**"
click at [247, 57] on button "submit" at bounding box center [242, 58] width 12 height 10
click at [55, 98] on span "OFF" at bounding box center [54, 101] width 11 height 6
click at [223, 157] on link "N/A" at bounding box center [224, 160] width 8 height 7
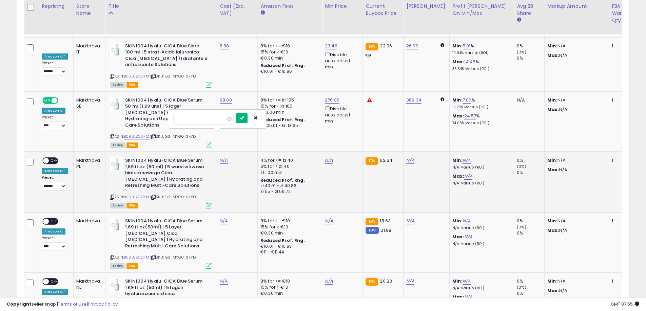
type input "**"
click at [244, 118] on icon "submit" at bounding box center [242, 118] width 4 height 4
click at [53, 158] on span "OFF" at bounding box center [54, 161] width 11 height 6
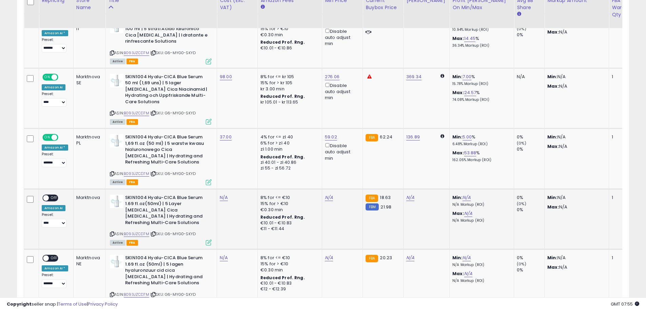
scroll to position [706, 0]
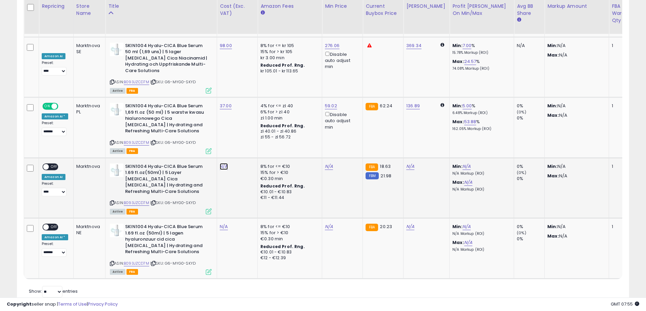
click at [223, 163] on link "N/A" at bounding box center [224, 166] width 8 height 7
type input "***"
click at [244, 124] on icon "submit" at bounding box center [242, 124] width 4 height 4
click at [55, 164] on span "OFF" at bounding box center [54, 167] width 11 height 6
click at [225, 224] on link "N/A" at bounding box center [224, 227] width 8 height 7
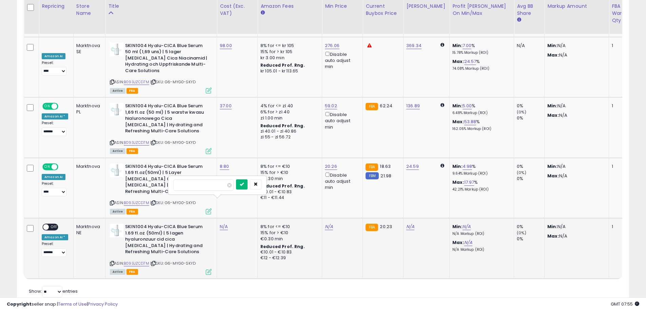
type input "***"
click at [244, 184] on icon "submit" at bounding box center [242, 184] width 4 height 4
click at [54, 225] on span "OFF" at bounding box center [54, 228] width 11 height 6
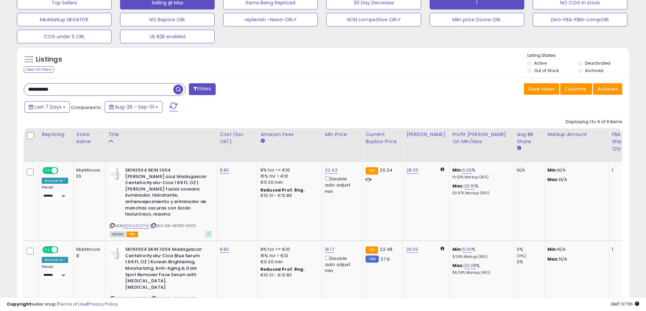
scroll to position [164, 0]
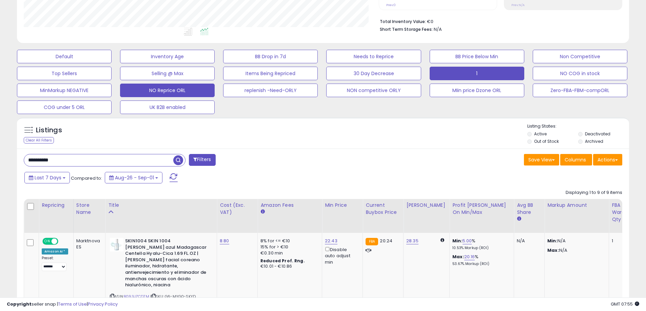
click at [155, 93] on button "NO Reprice ORL" at bounding box center [167, 91] width 95 height 14
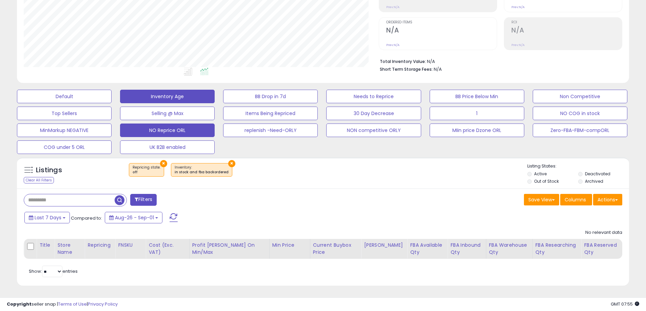
scroll to position [139, 355]
